Goal: Find contact information: Find contact information

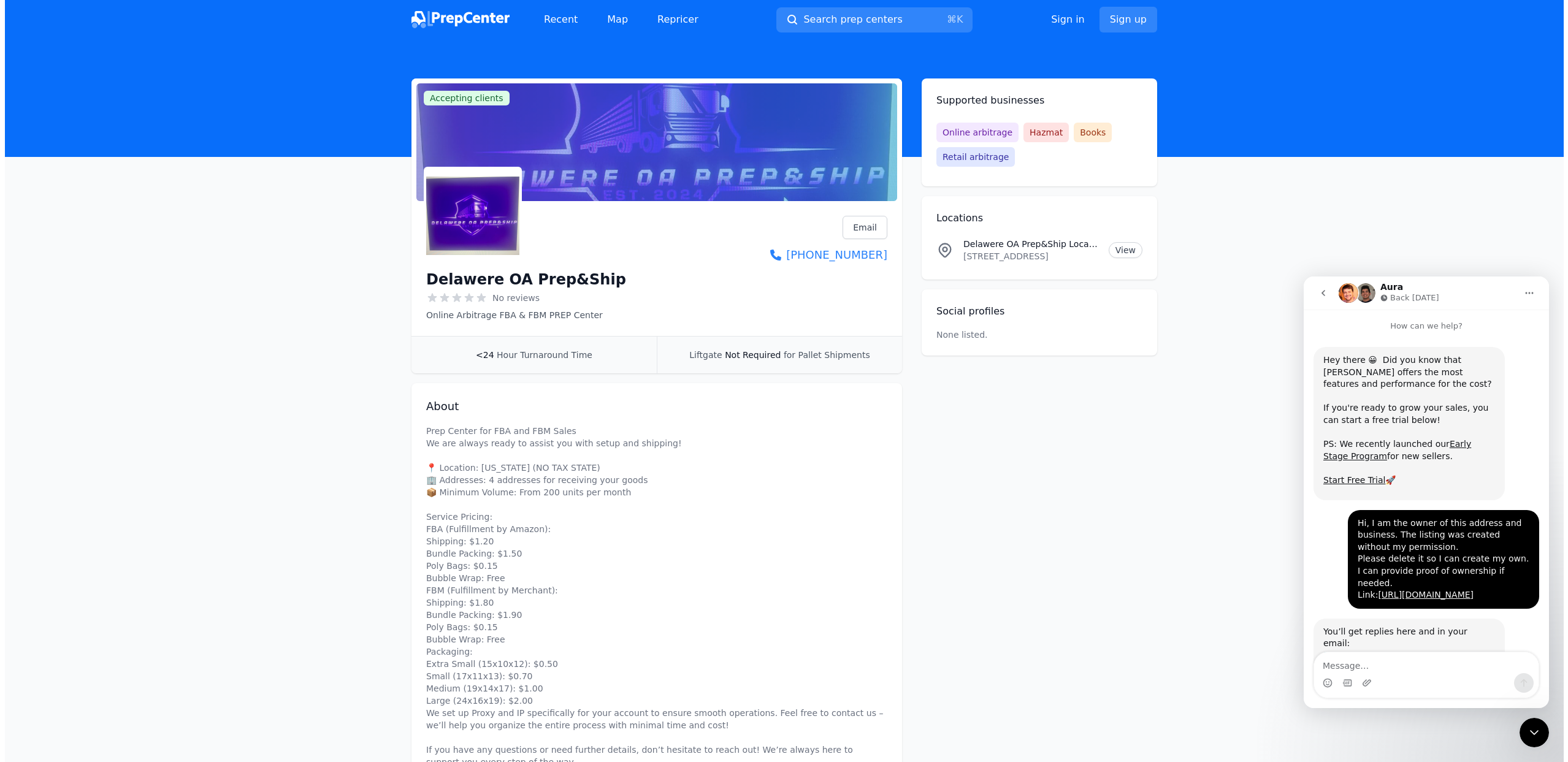
scroll to position [95, 0]
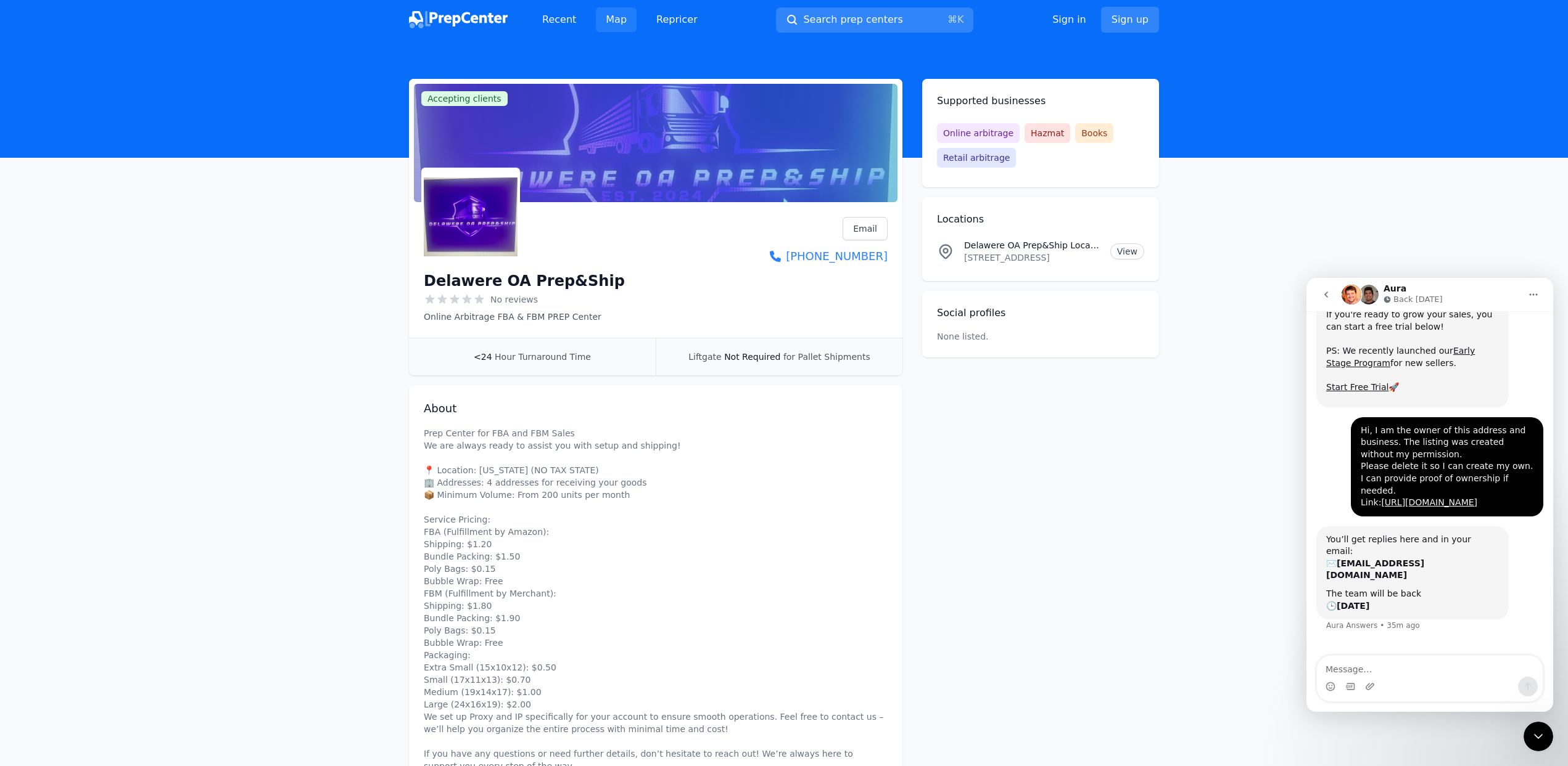
click at [611, 19] on link "Map" at bounding box center [616, 20] width 41 height 25
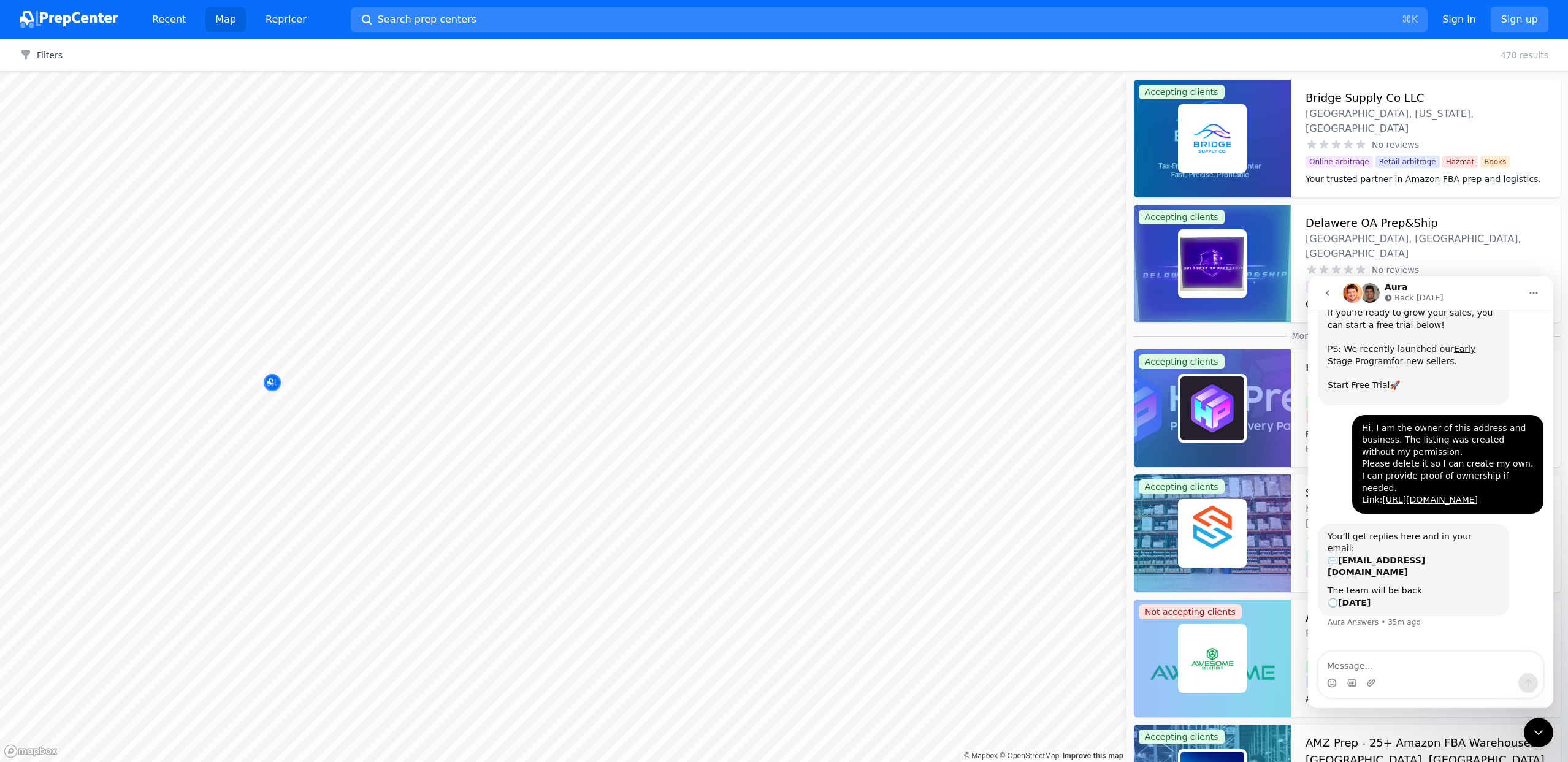
click at [271, 384] on div at bounding box center [232, 381] width 235 height 10
click at [273, 386] on icon "Map marker" at bounding box center [272, 383] width 10 height 8
click at [1331, 289] on icon "go back" at bounding box center [1327, 293] width 10 height 10
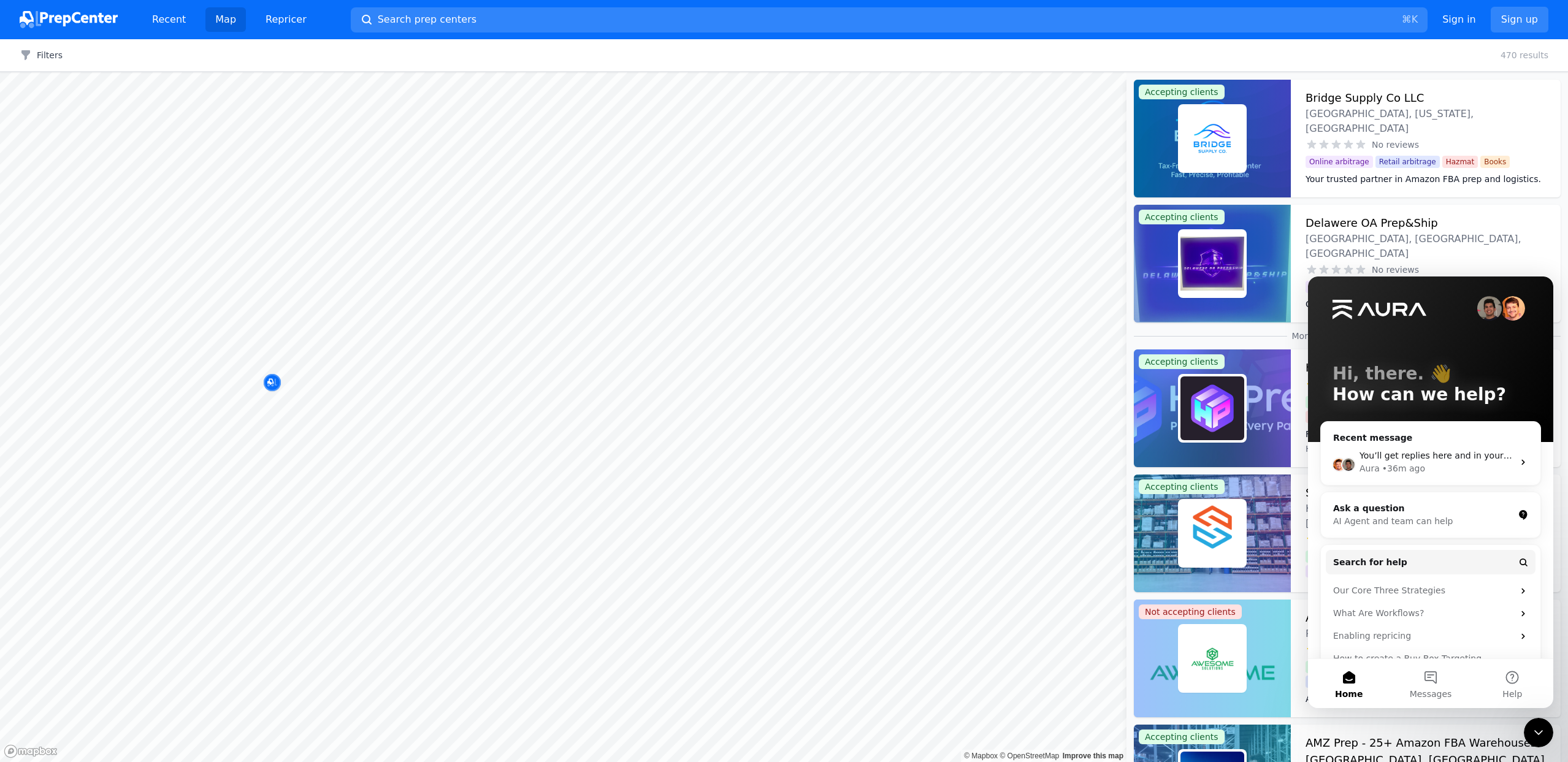
click at [1537, 736] on icon "Close Intercom Messenger" at bounding box center [1538, 732] width 15 height 15
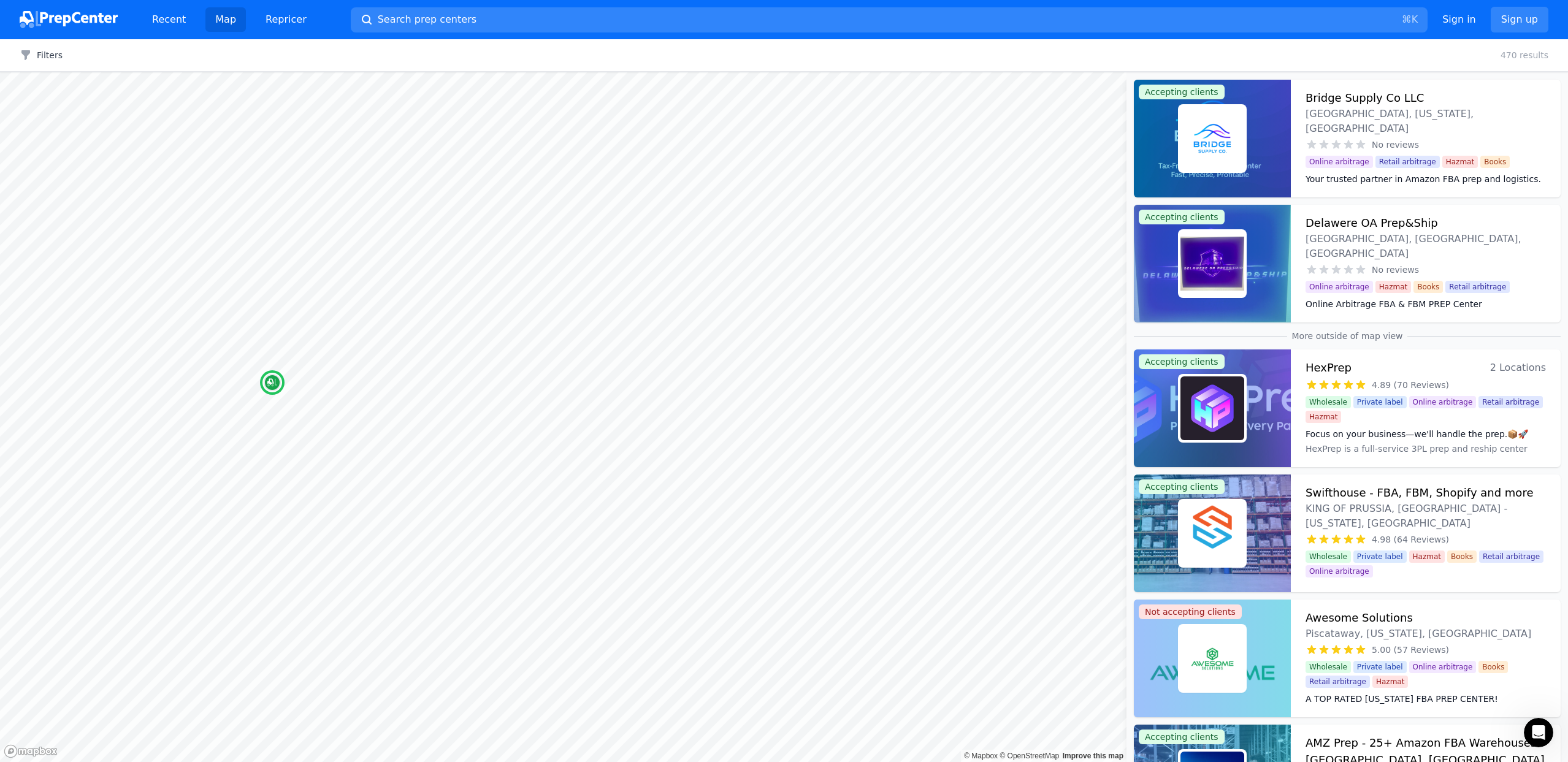
click at [1348, 103] on h3 "Bridge Supply Co LLC" at bounding box center [1364, 98] width 119 height 17
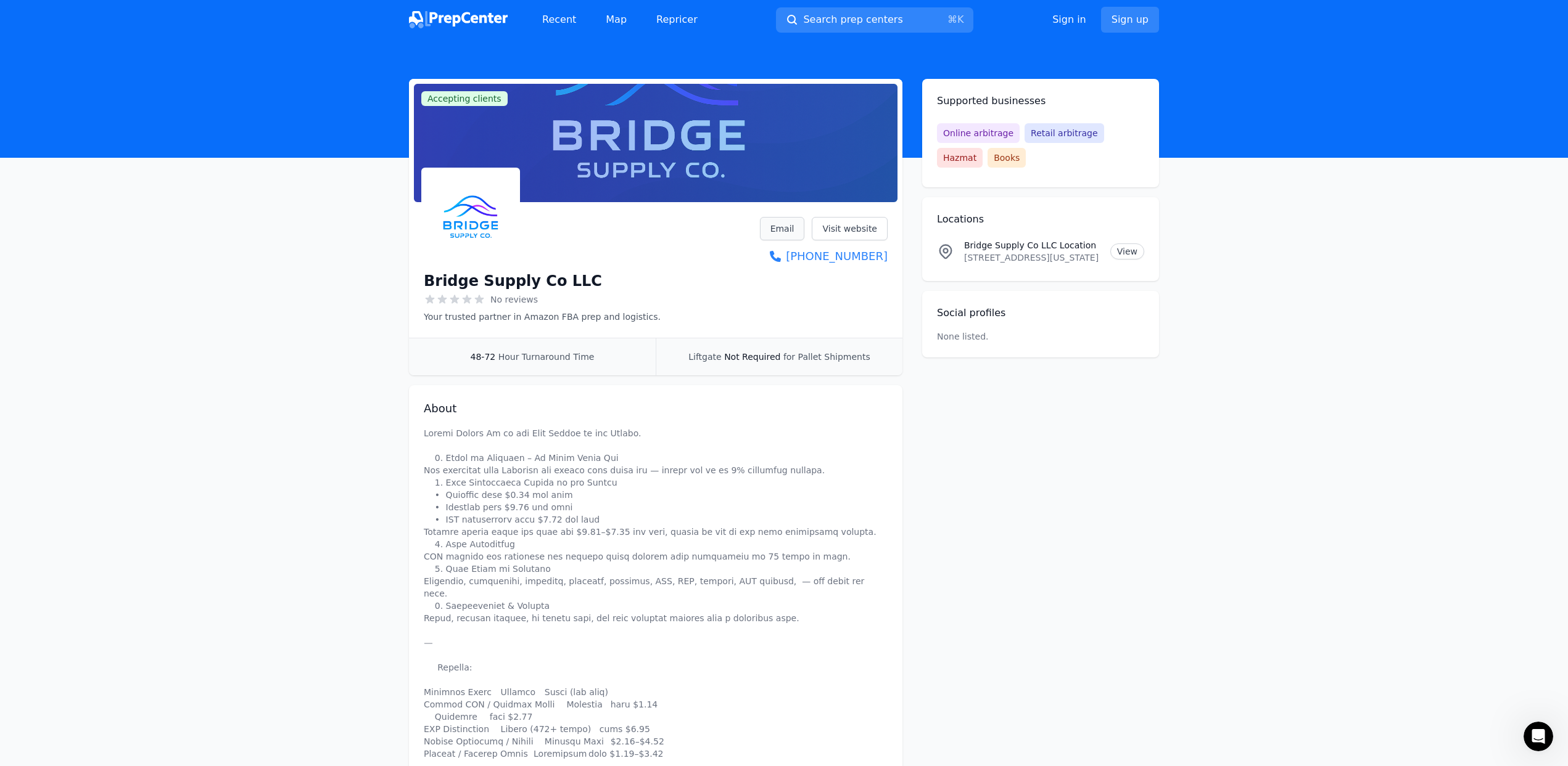
click at [784, 229] on link "Email" at bounding box center [782, 229] width 45 height 23
click at [837, 225] on link "Visit website" at bounding box center [849, 229] width 75 height 23
click at [0, 0] on div "Recent Map Repricer Search prep centers ⌘ K Open main menu Sign in Sign up Acce…" at bounding box center [784, 552] width 1568 height 1105
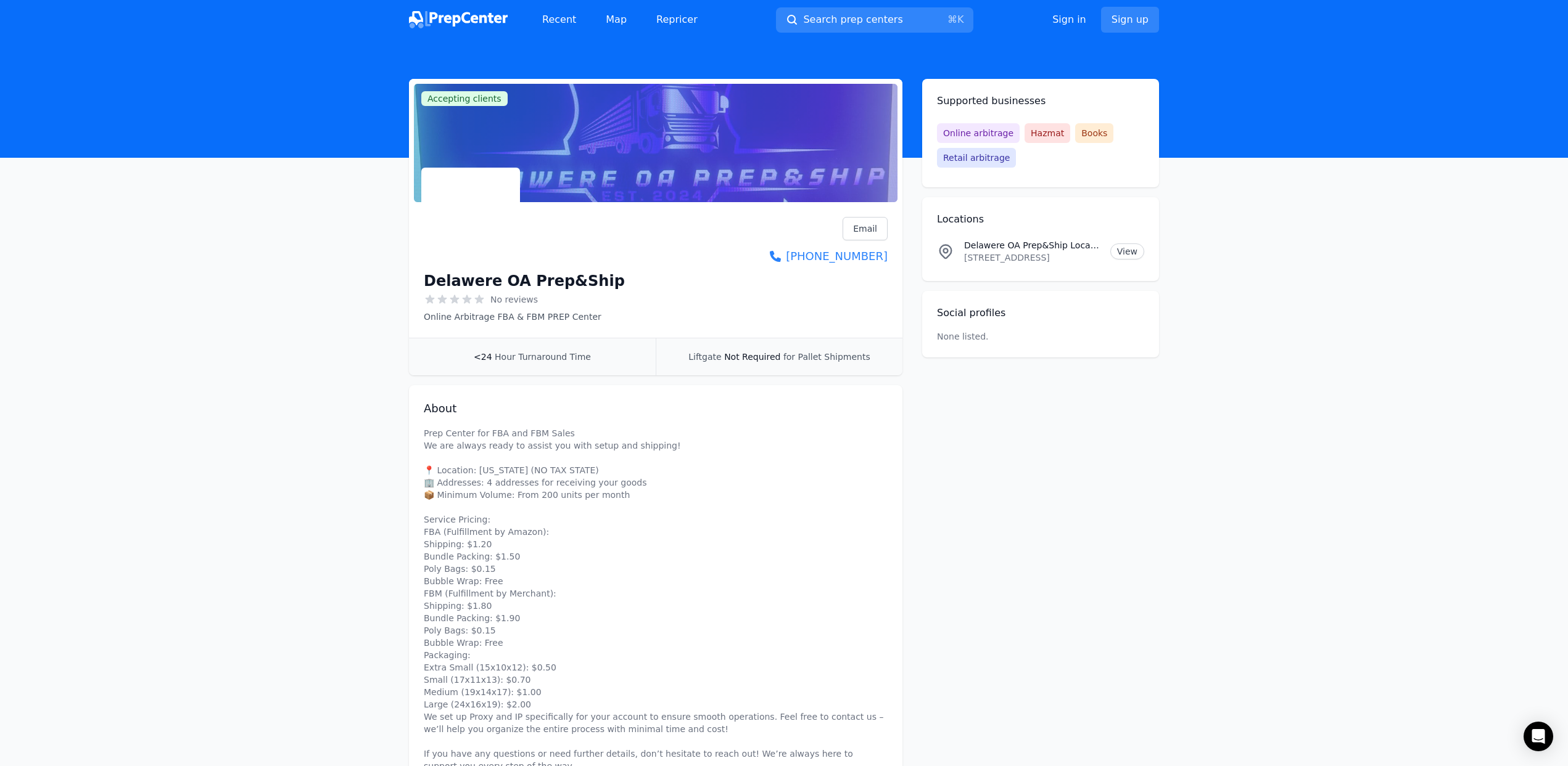
scroll to position [202, 0]
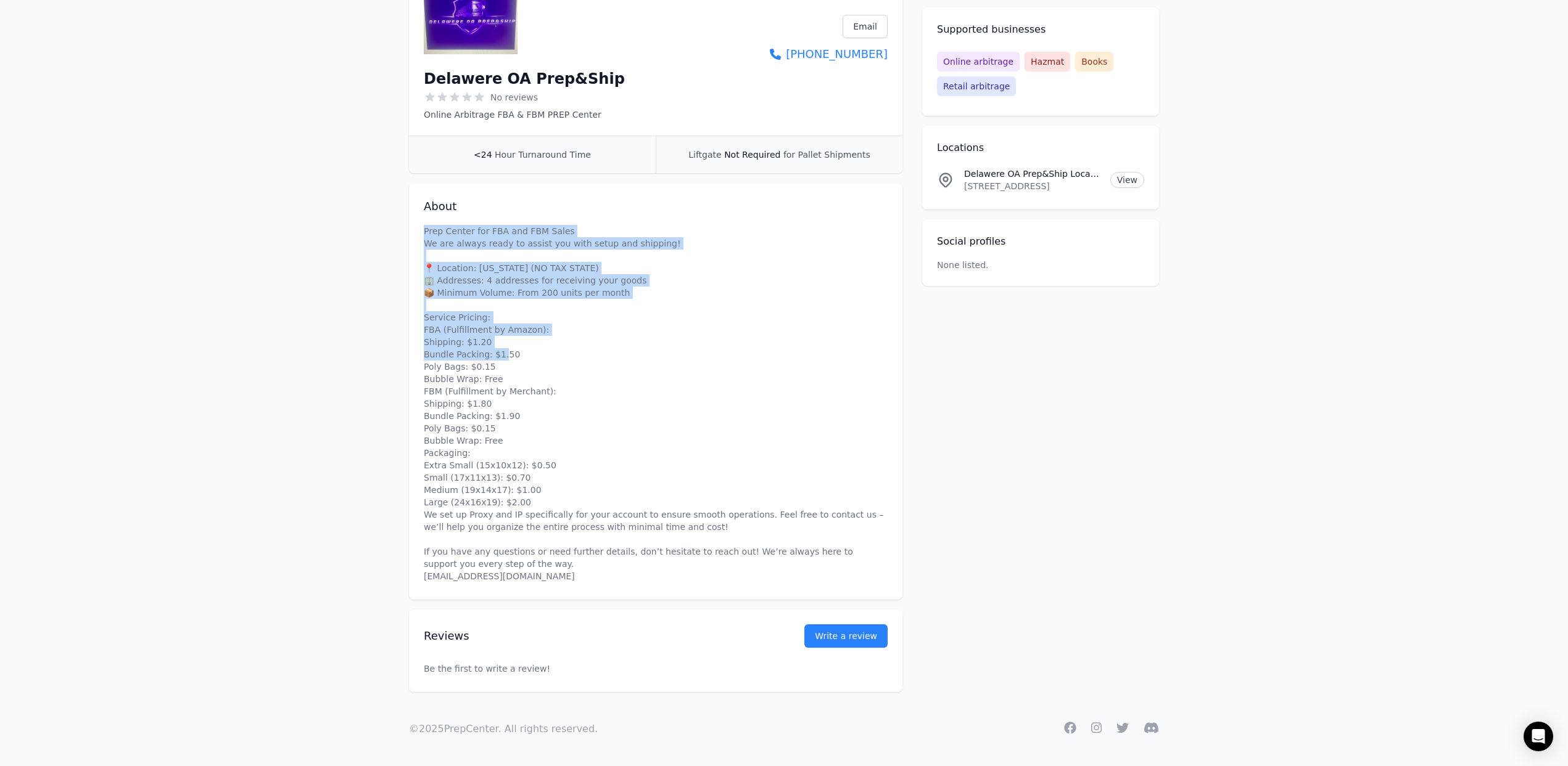
drag, startPoint x: 425, startPoint y: 230, endPoint x: 635, endPoint y: 356, distance: 244.9
click at [635, 356] on p "Prep Center for FBA and FBM Sales We are always ready to assist you with setup …" at bounding box center [655, 403] width 464 height 357
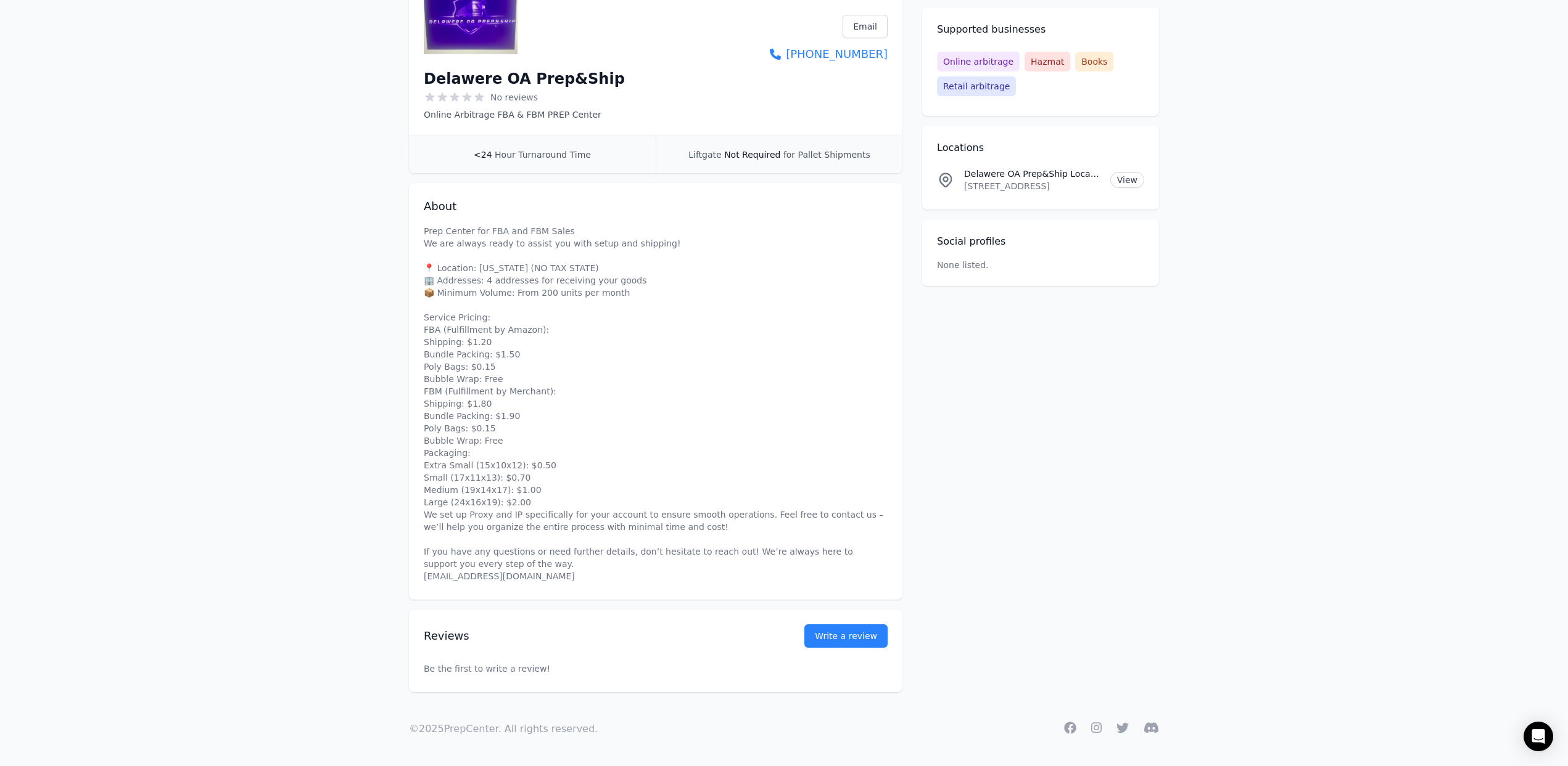
click at [633, 370] on p "Prep Center for FBA and FBM Sales We are always ready to assist you with setup …" at bounding box center [655, 403] width 464 height 357
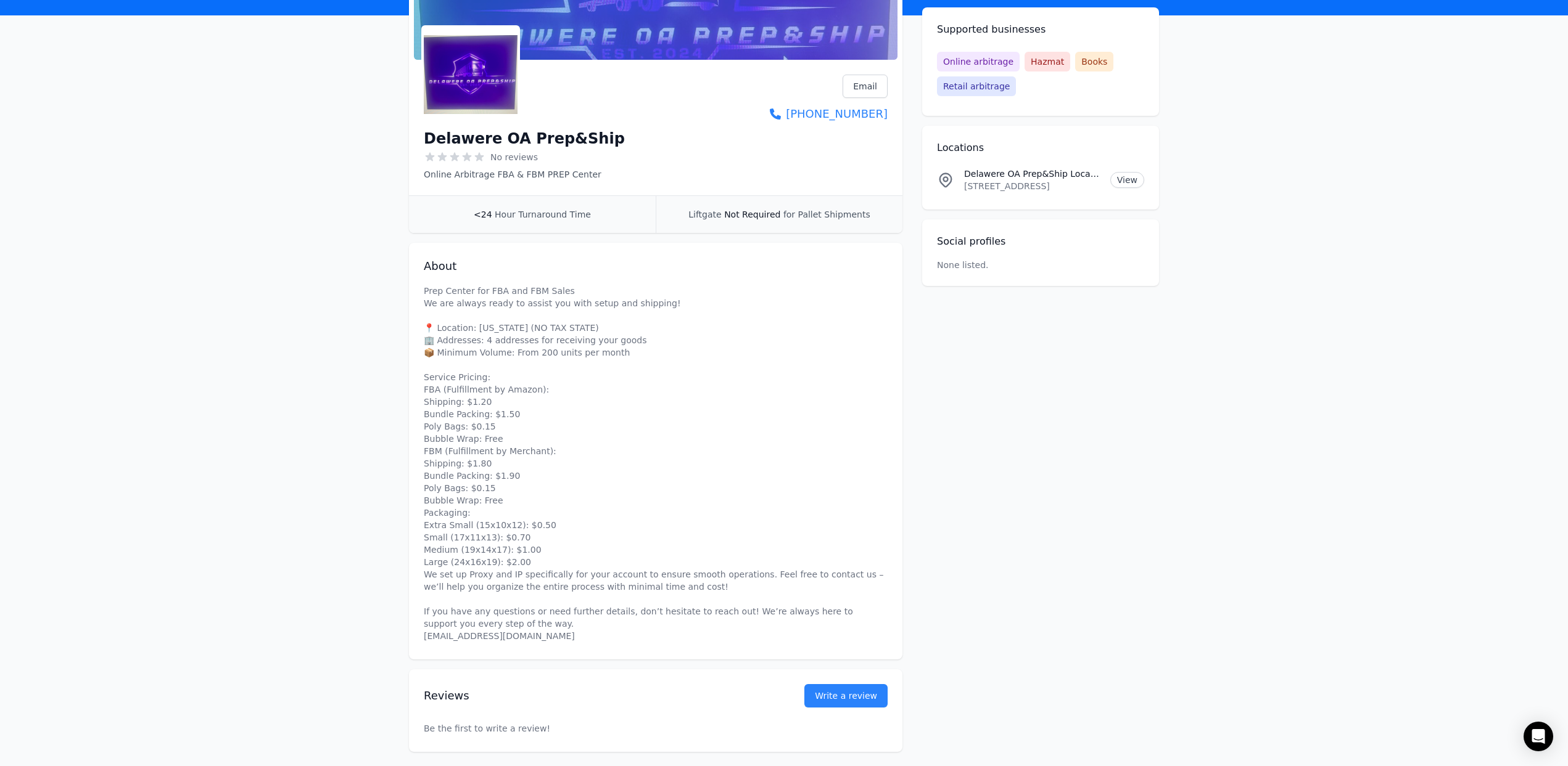
scroll to position [0, 0]
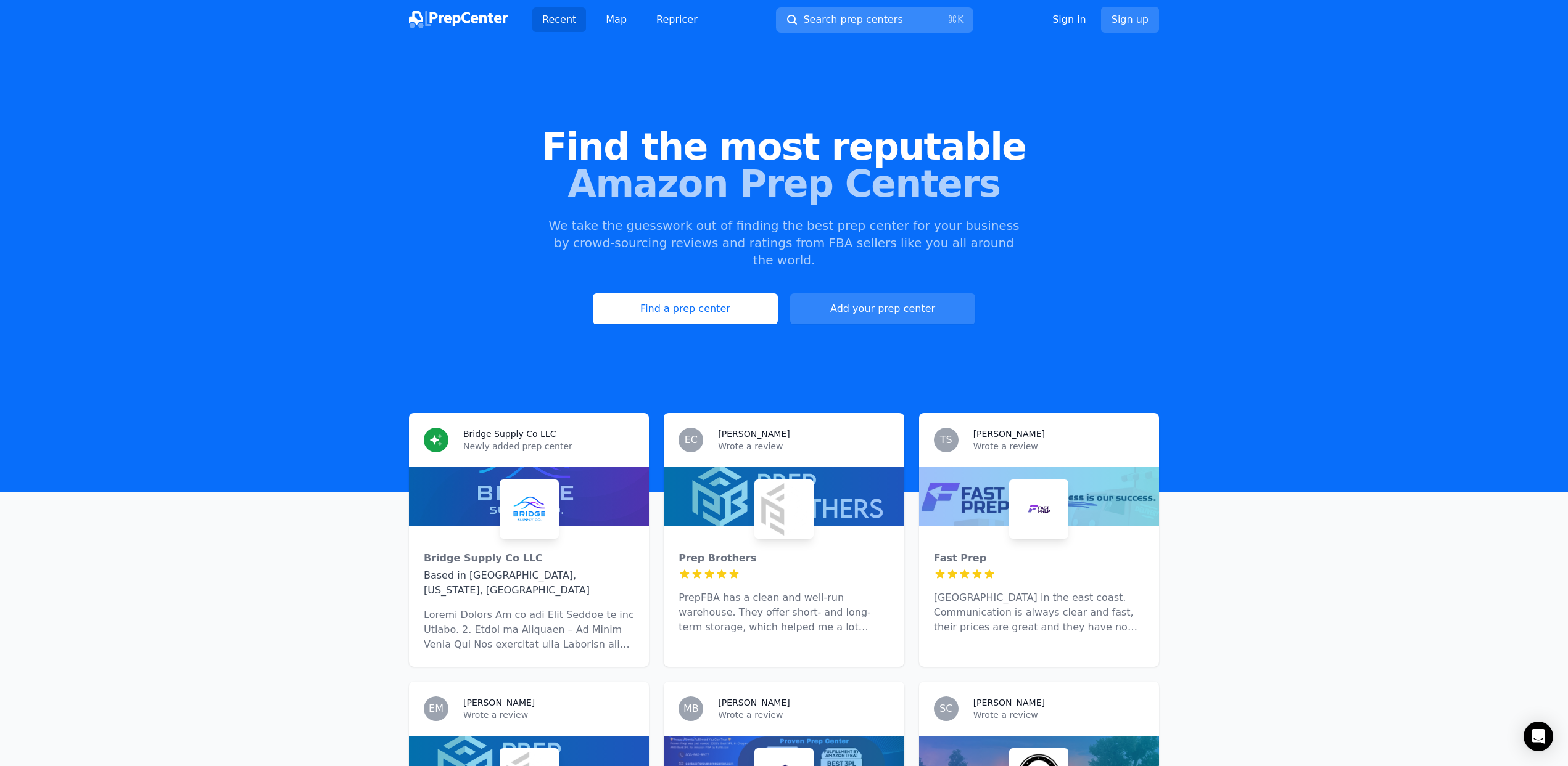
click at [839, 22] on span "Search prep centers" at bounding box center [853, 19] width 99 height 15
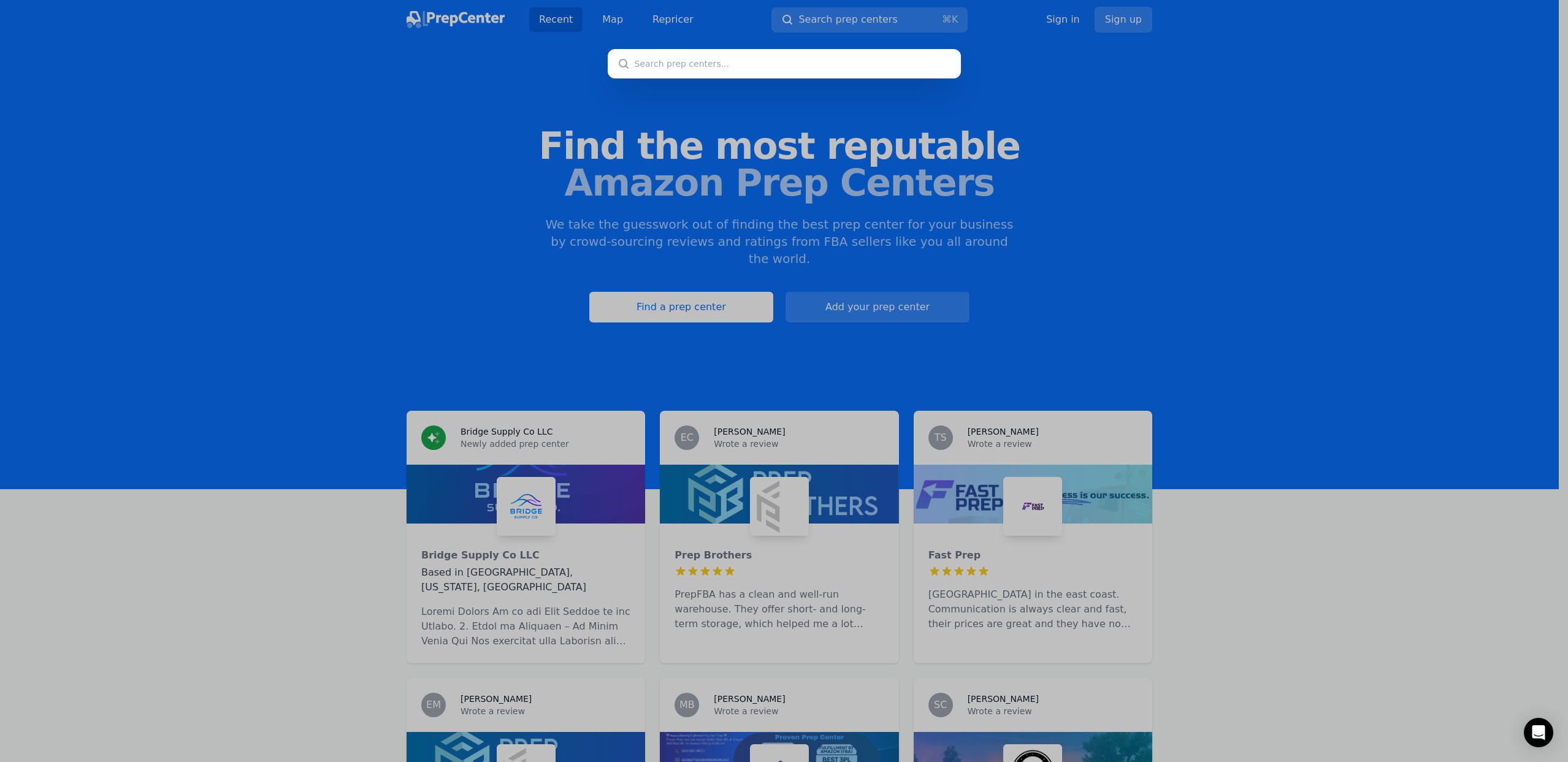
click at [623, 17] on div at bounding box center [784, 381] width 1568 height 762
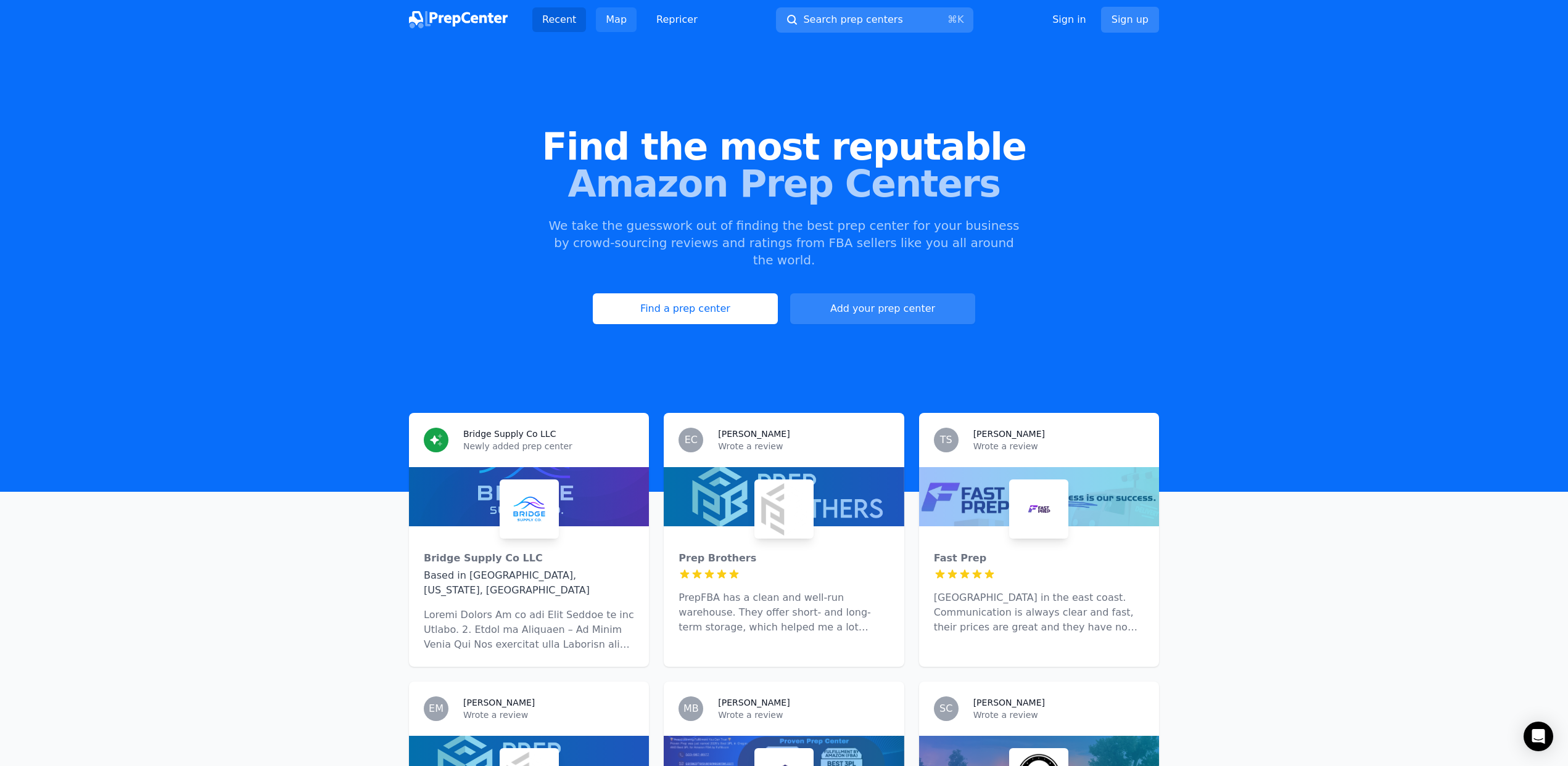
click at [615, 24] on link "Map" at bounding box center [616, 20] width 41 height 25
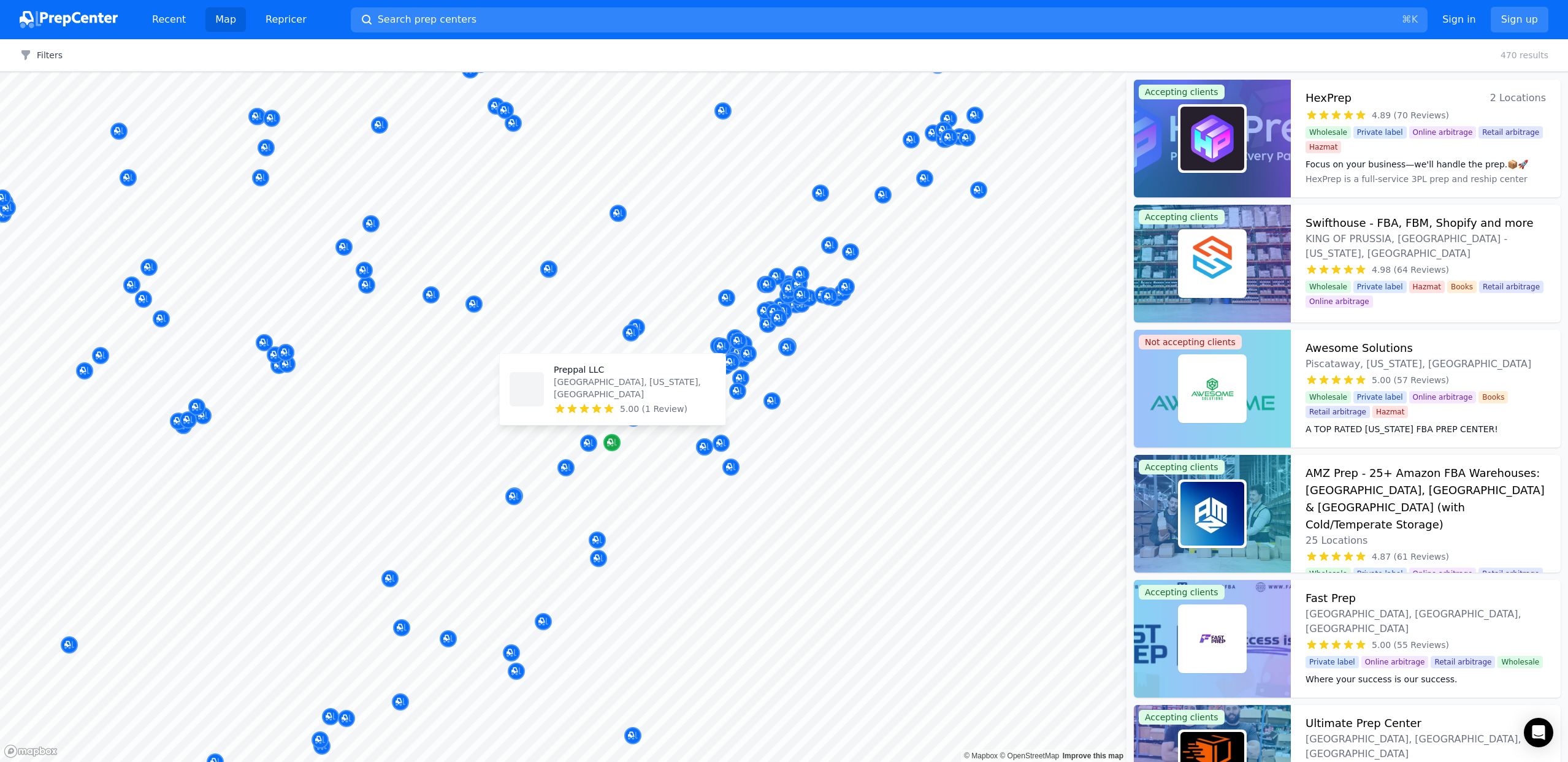
drag, startPoint x: 715, startPoint y: 372, endPoint x: 620, endPoint y: 415, distance: 104.3
click at [620, 415] on body "Recent Map Repricer Search prep centers ⌘ K Open main menu Sign in Sign up Filt…" at bounding box center [784, 381] width 1568 height 762
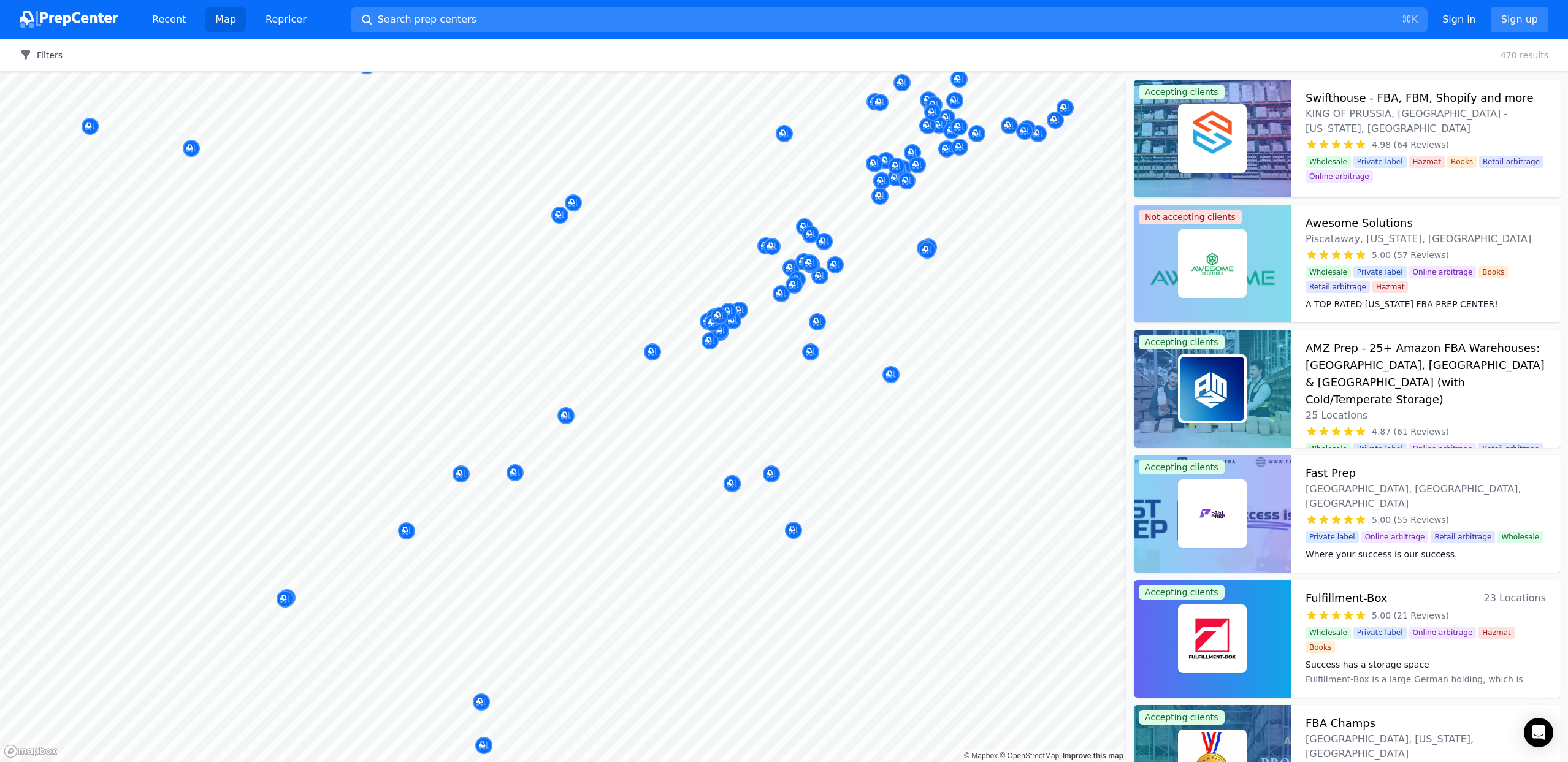
click at [28, 57] on icon "button" at bounding box center [26, 55] width 12 height 12
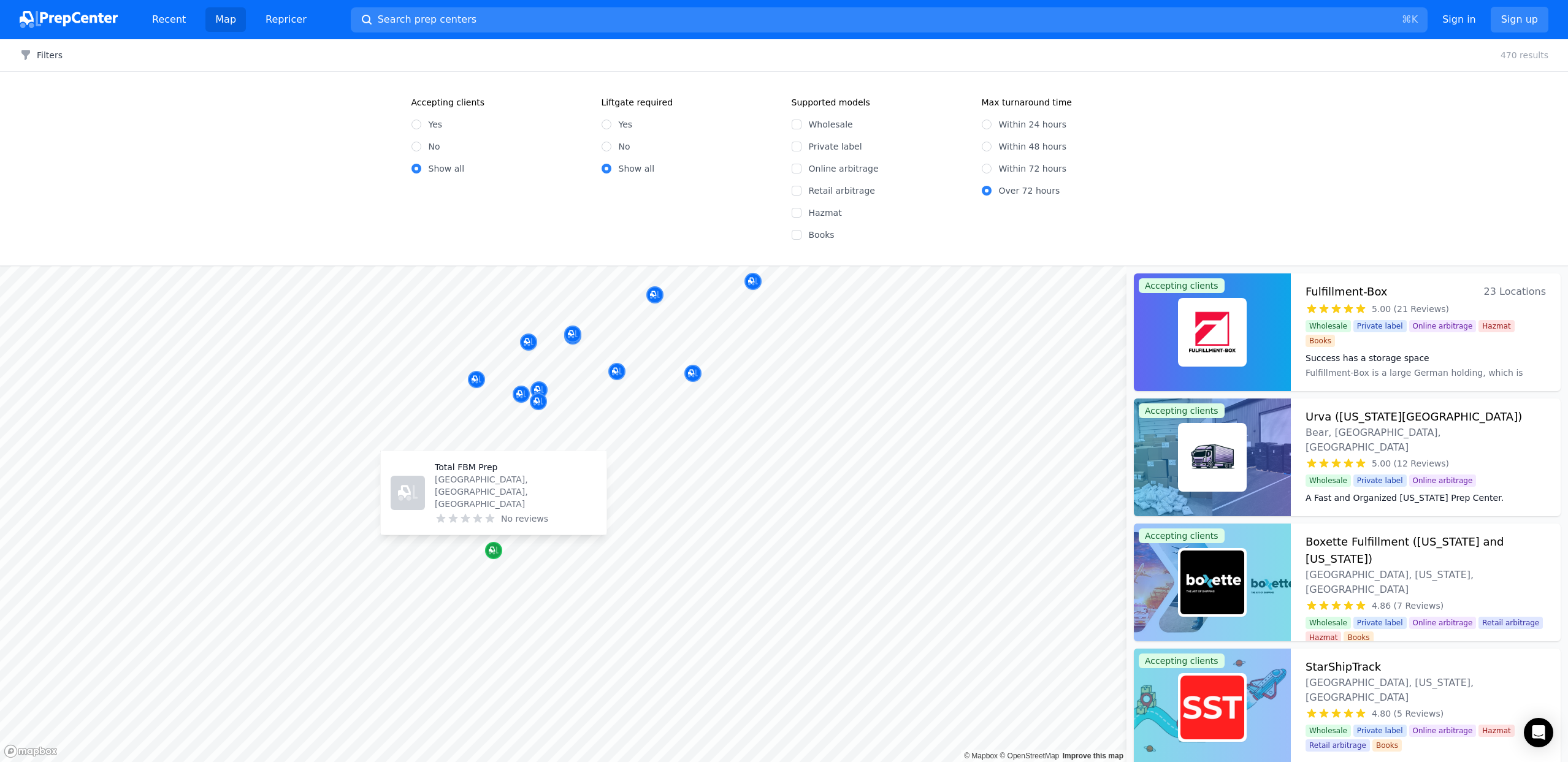
click at [491, 548] on icon "Map marker" at bounding box center [492, 550] width 6 height 6
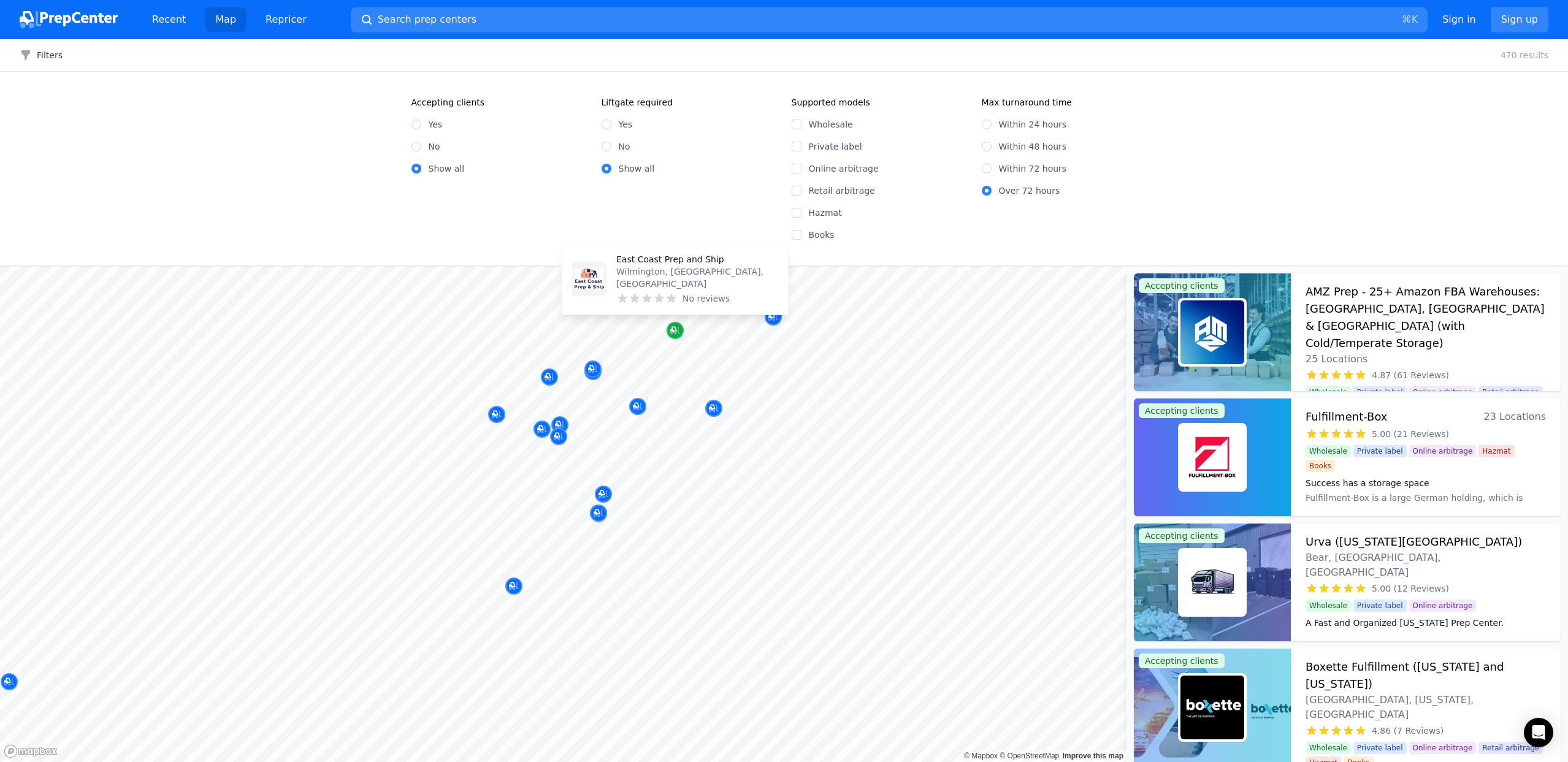
click at [678, 334] on icon "Map marker" at bounding box center [675, 331] width 10 height 12
click at [662, 277] on p "Wilmington, [GEOGRAPHIC_DATA], [GEOGRAPHIC_DATA]" at bounding box center [697, 278] width 162 height 25
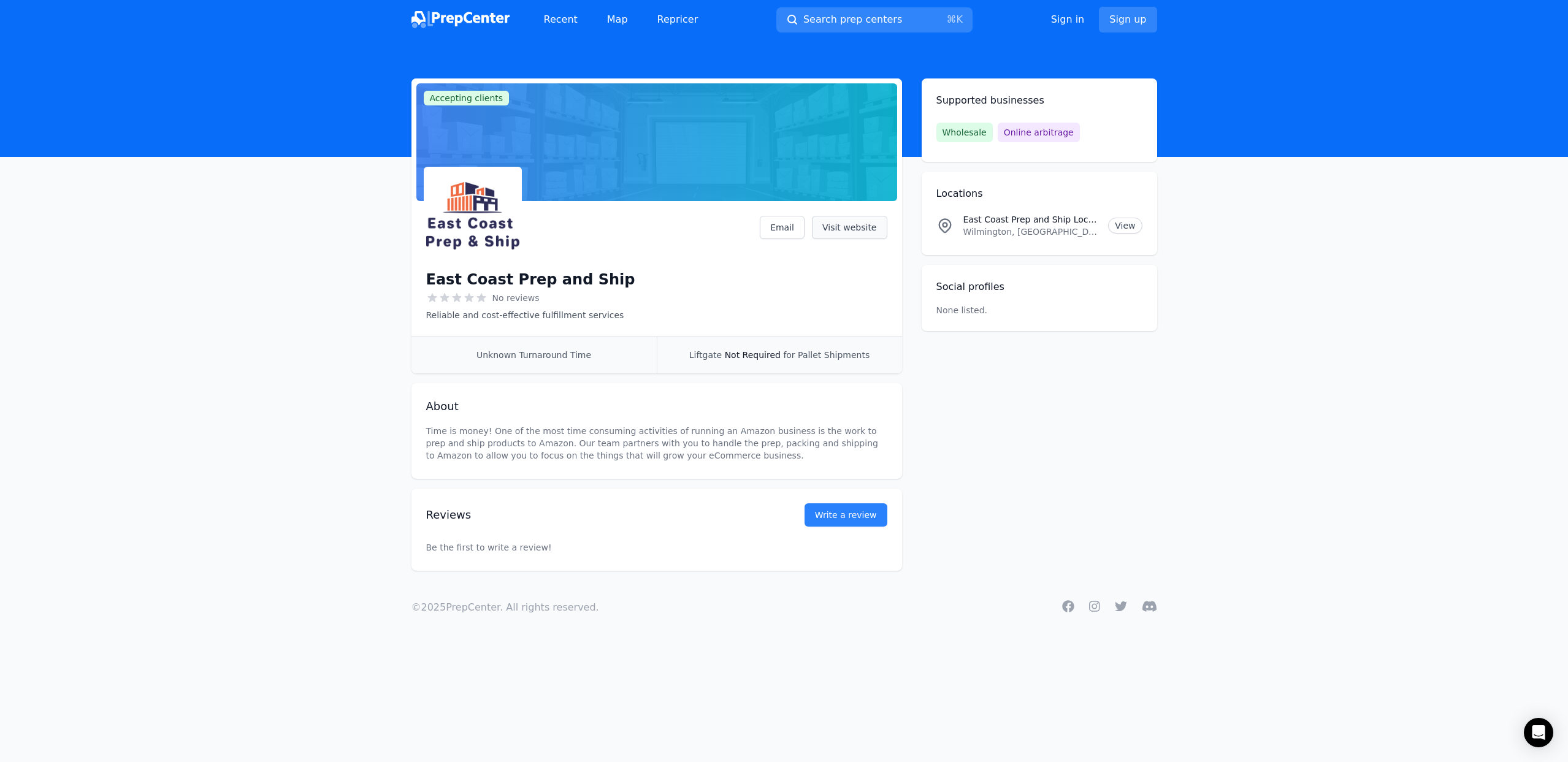
click at [844, 226] on link "Visit website" at bounding box center [849, 227] width 75 height 23
